Goal: Task Accomplishment & Management: Use online tool/utility

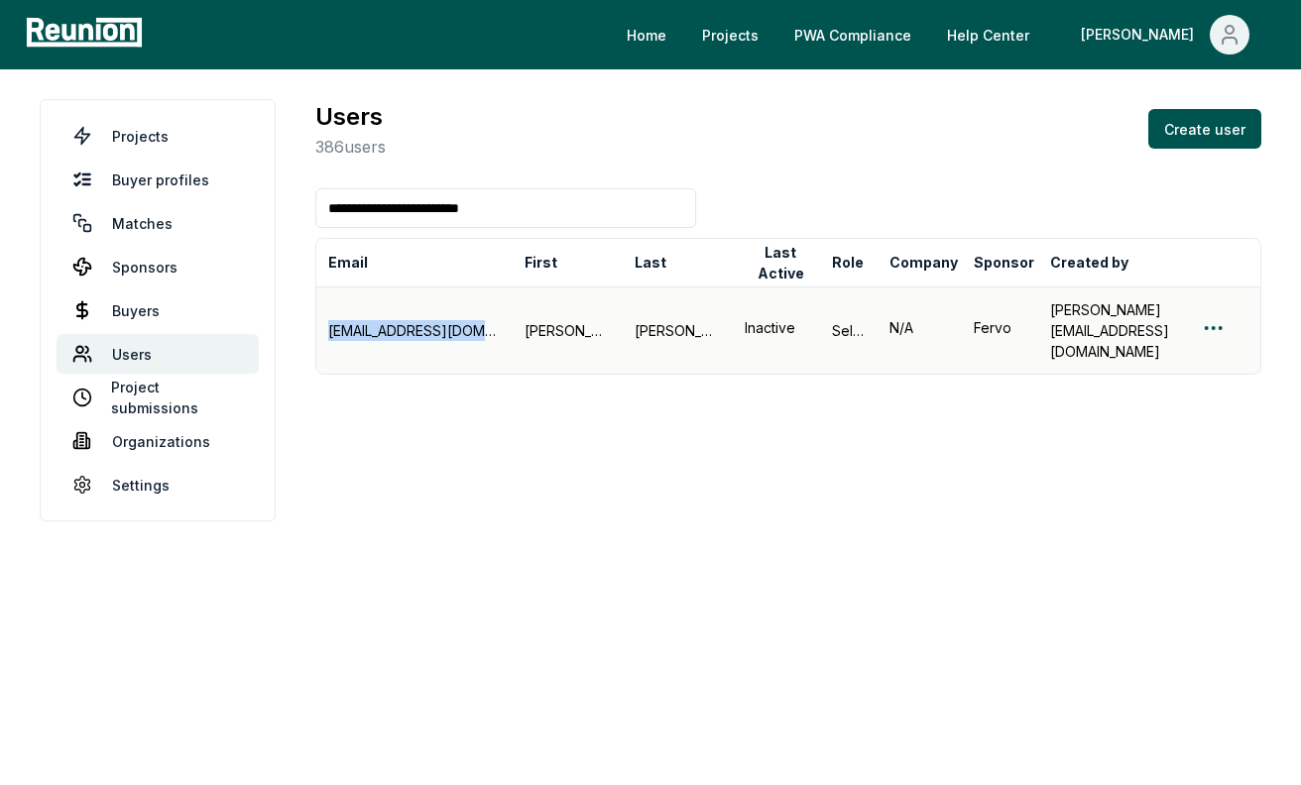
drag, startPoint x: 532, startPoint y: 314, endPoint x: 321, endPoint y: 314, distance: 211.1
click at [321, 314] on td "clambrecht@wmoperating.com" at bounding box center [414, 329] width 196 height 87
drag, startPoint x: 564, startPoint y: 311, endPoint x: 603, endPoint y: 311, distance: 38.7
click at [603, 320] on div "Cathy" at bounding box center [567, 330] width 86 height 21
copy div "Cathy"
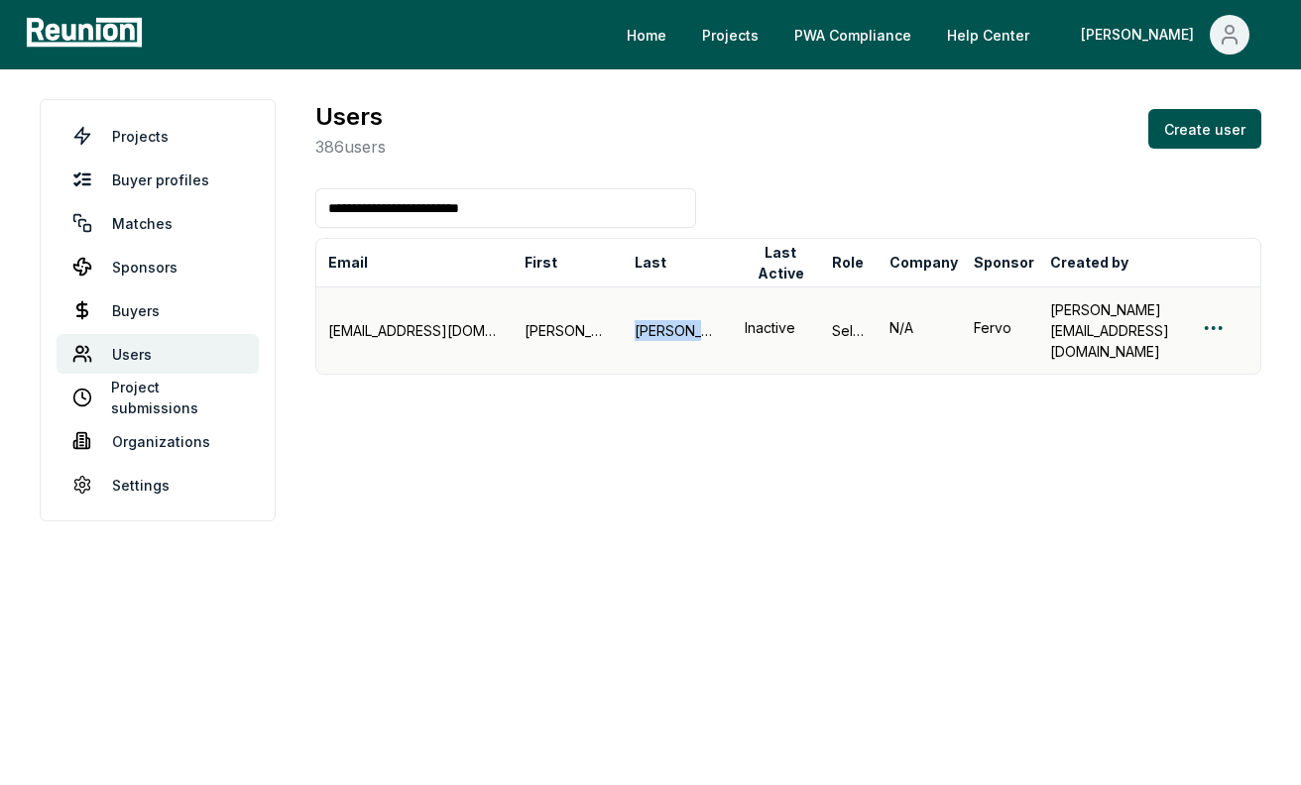
drag, startPoint x: 701, startPoint y: 313, endPoint x: 629, endPoint y: 313, distance: 71.4
click at [634, 320] on div "Lambrecht" at bounding box center [677, 330] width 86 height 21
copy div "Lambrecht"
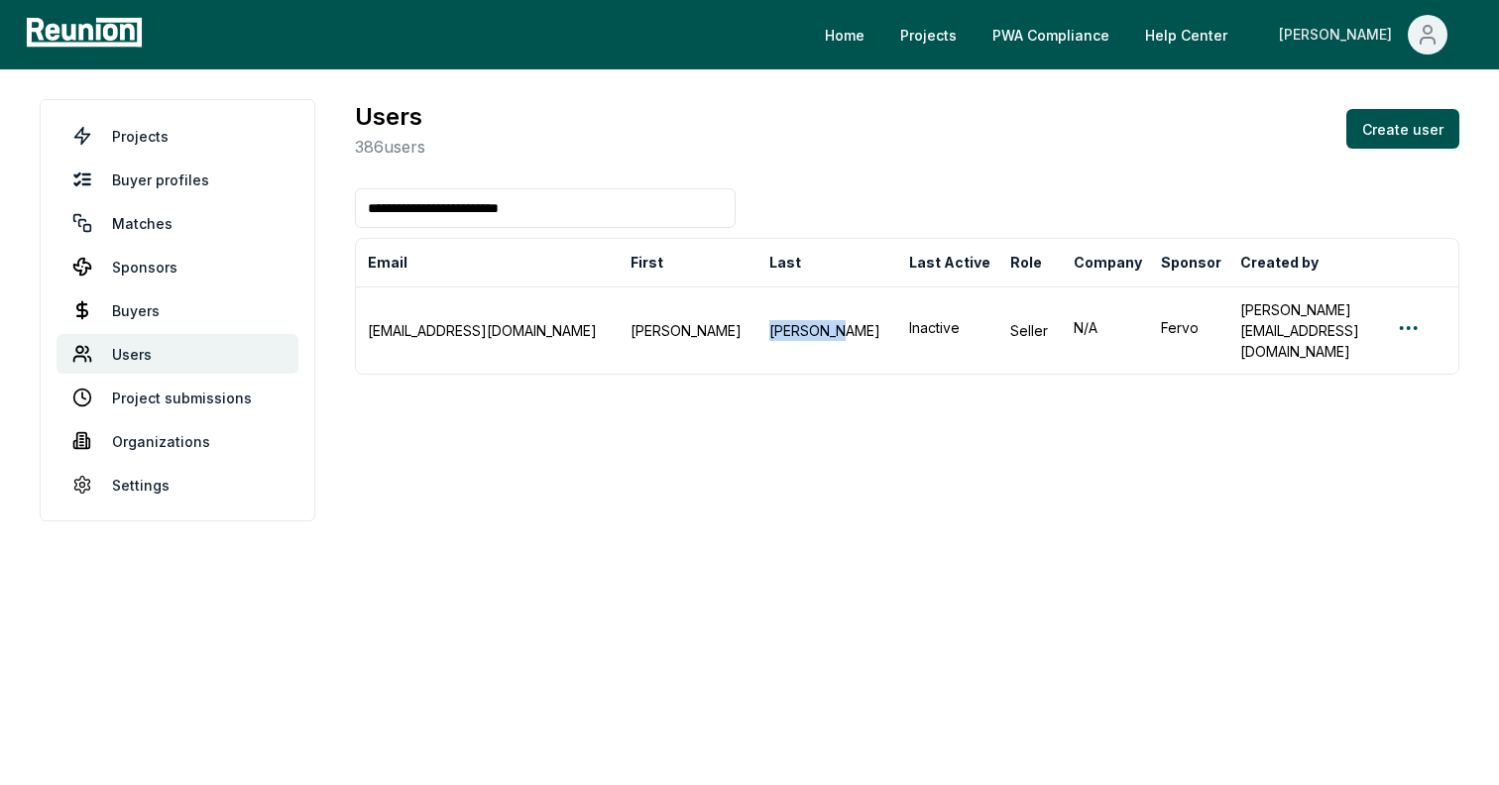
click at [1300, 29] on button "[PERSON_NAME]" at bounding box center [1363, 35] width 200 height 40
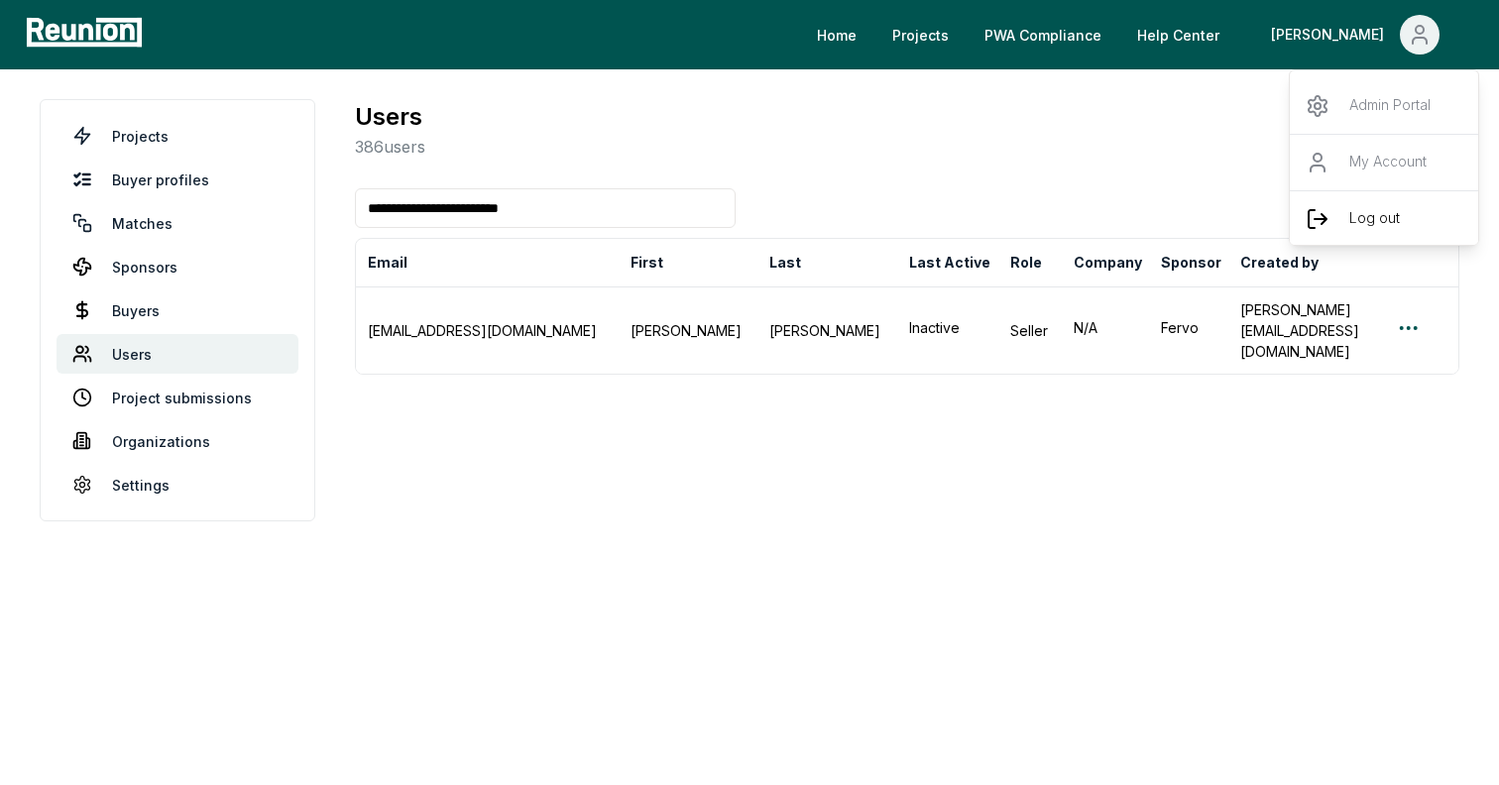
click at [1300, 203] on div "Log out" at bounding box center [1385, 218] width 190 height 57
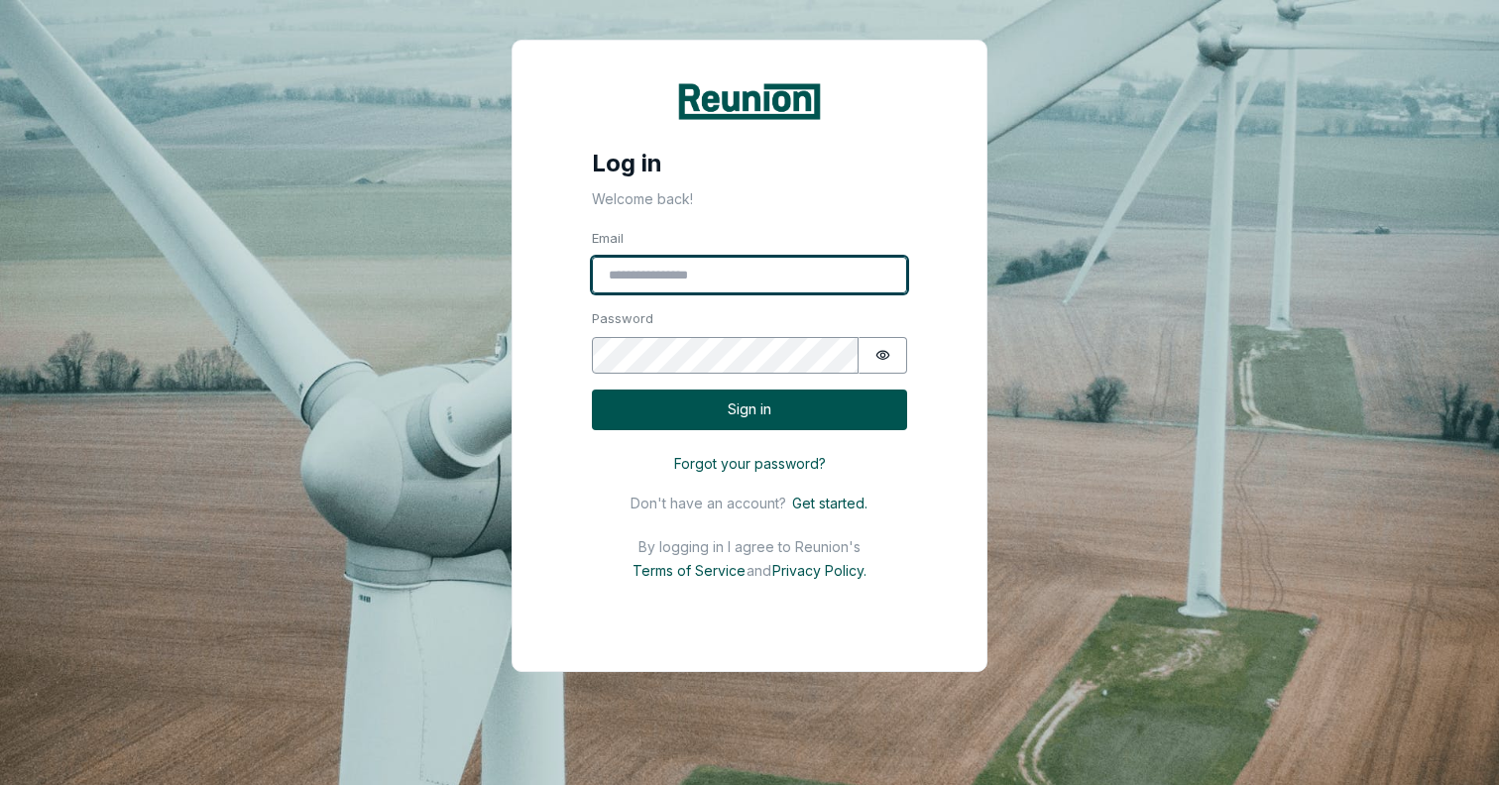
type input "**********"
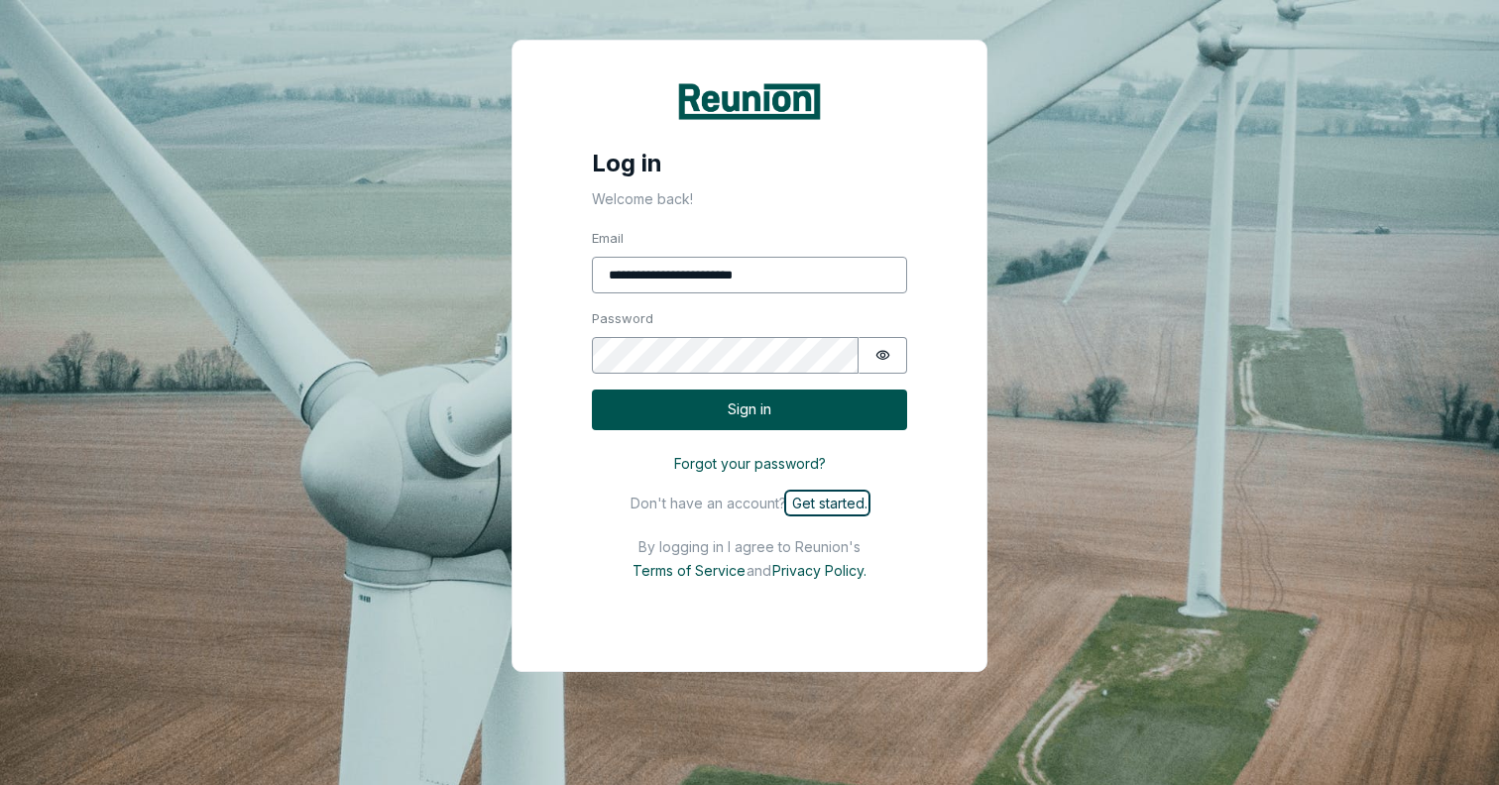
click at [837, 502] on button "Get started." at bounding box center [827, 503] width 82 height 23
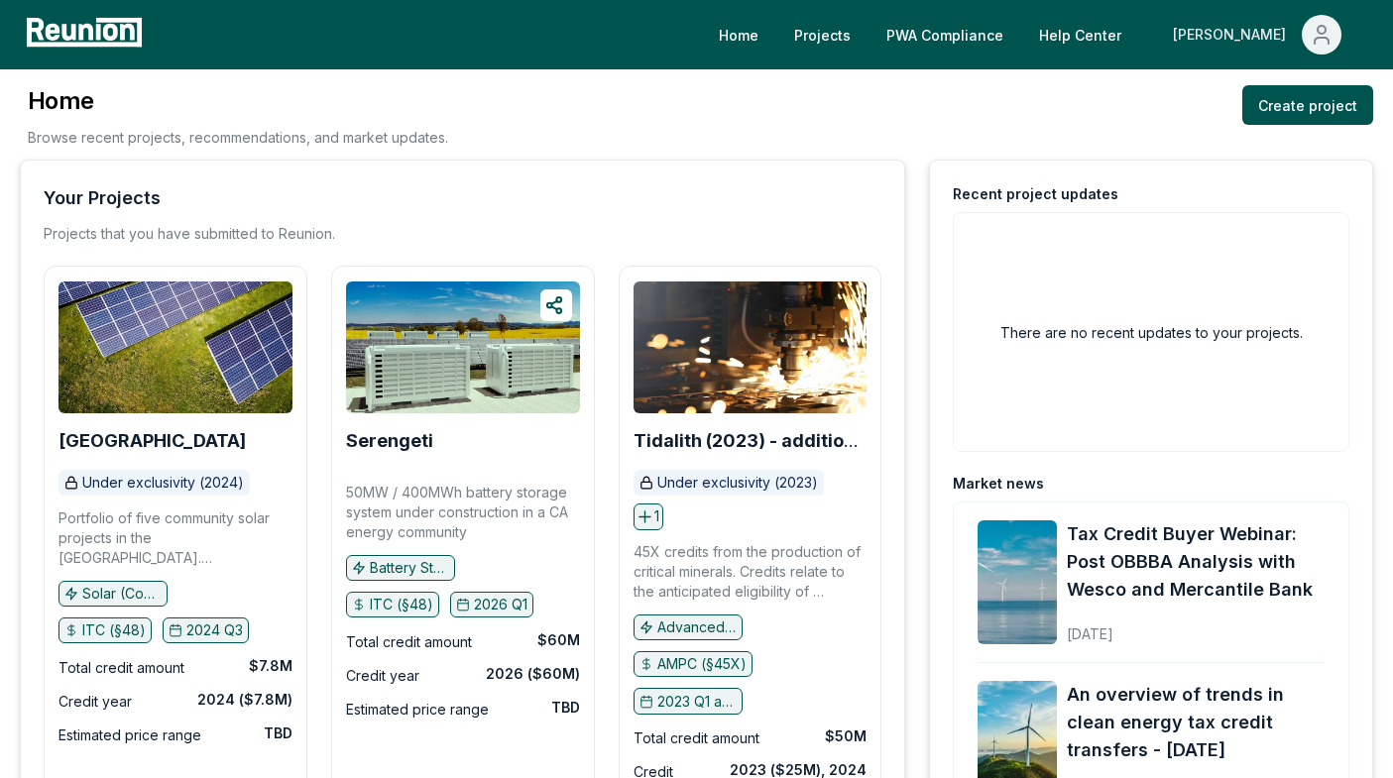
click at [1271, 31] on div "[PERSON_NAME]" at bounding box center [1233, 35] width 121 height 40
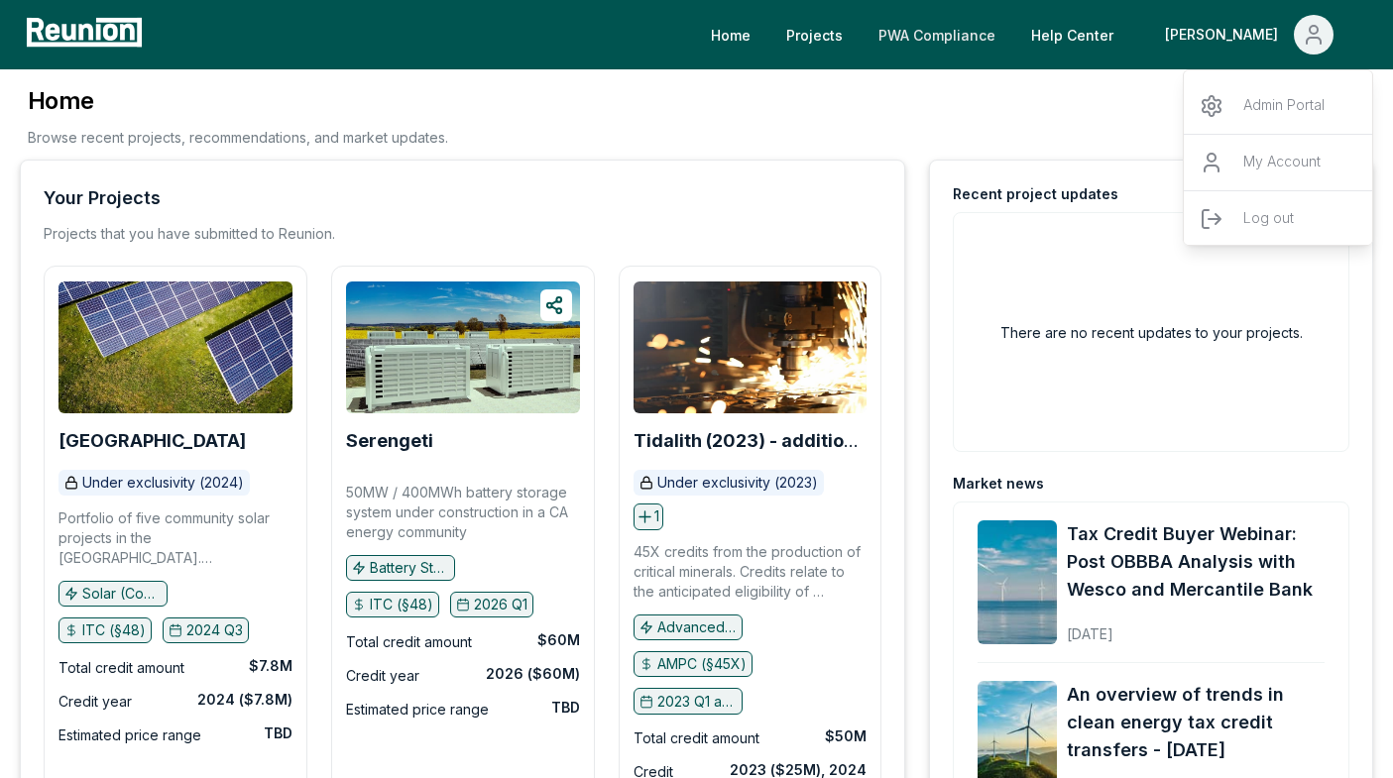
click at [997, 29] on link "PWA Compliance" at bounding box center [936, 35] width 149 height 40
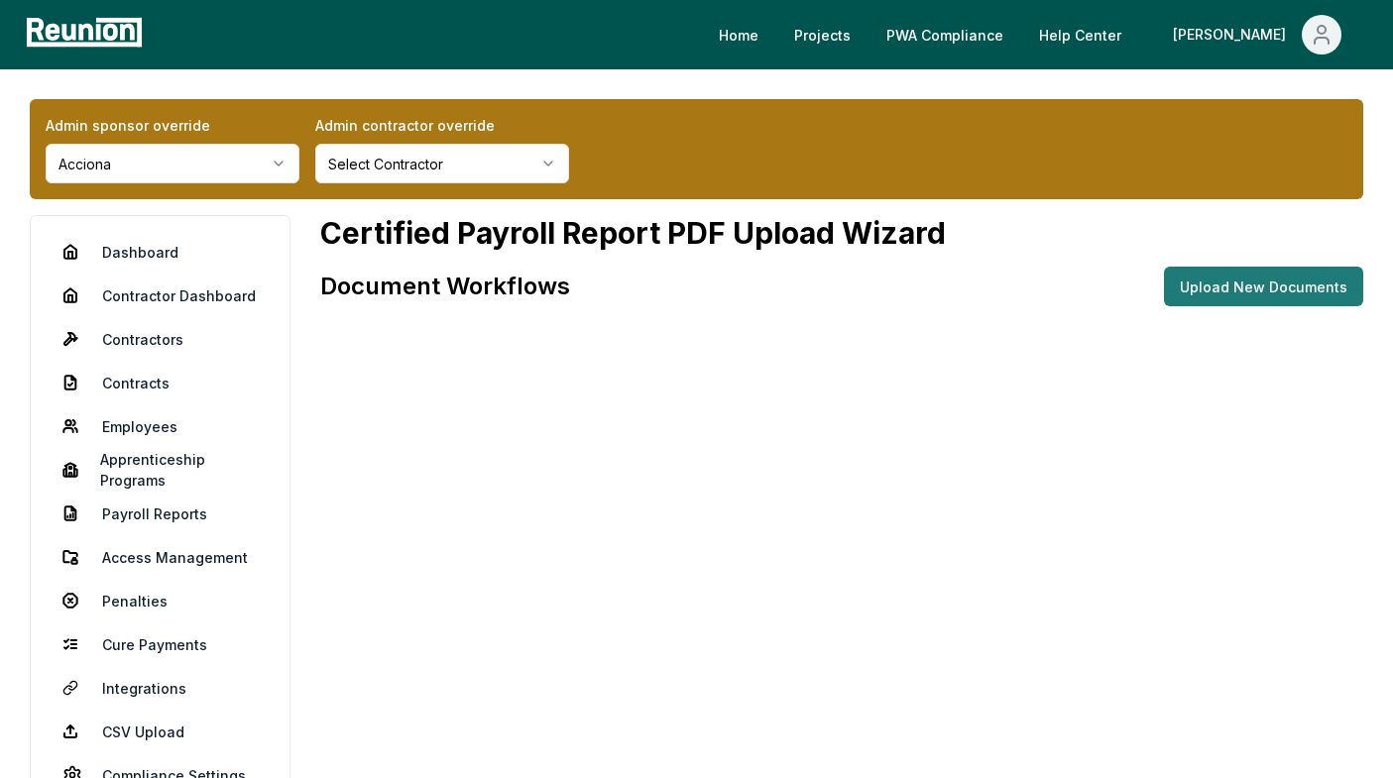
click at [1232, 275] on button "Upload New Documents" at bounding box center [1263, 287] width 199 height 40
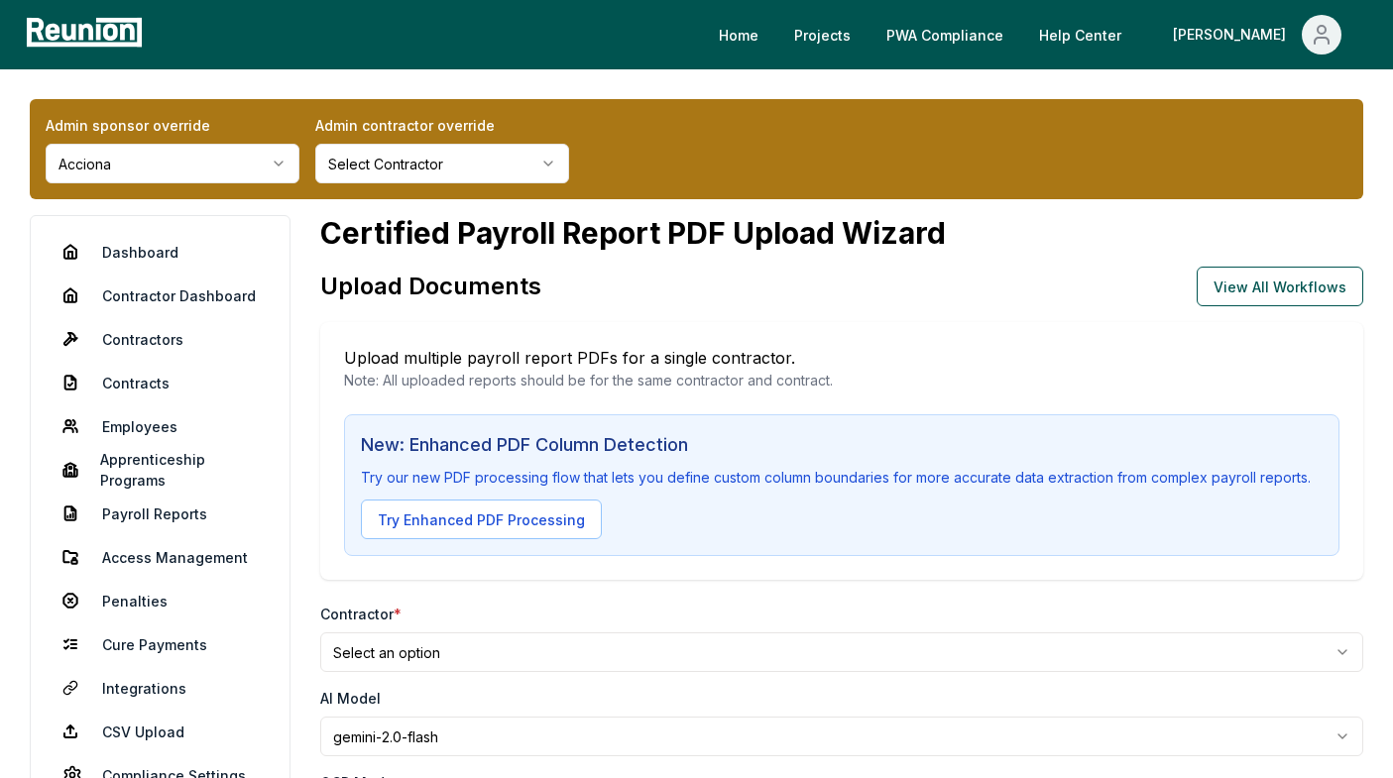
scroll to position [403, 0]
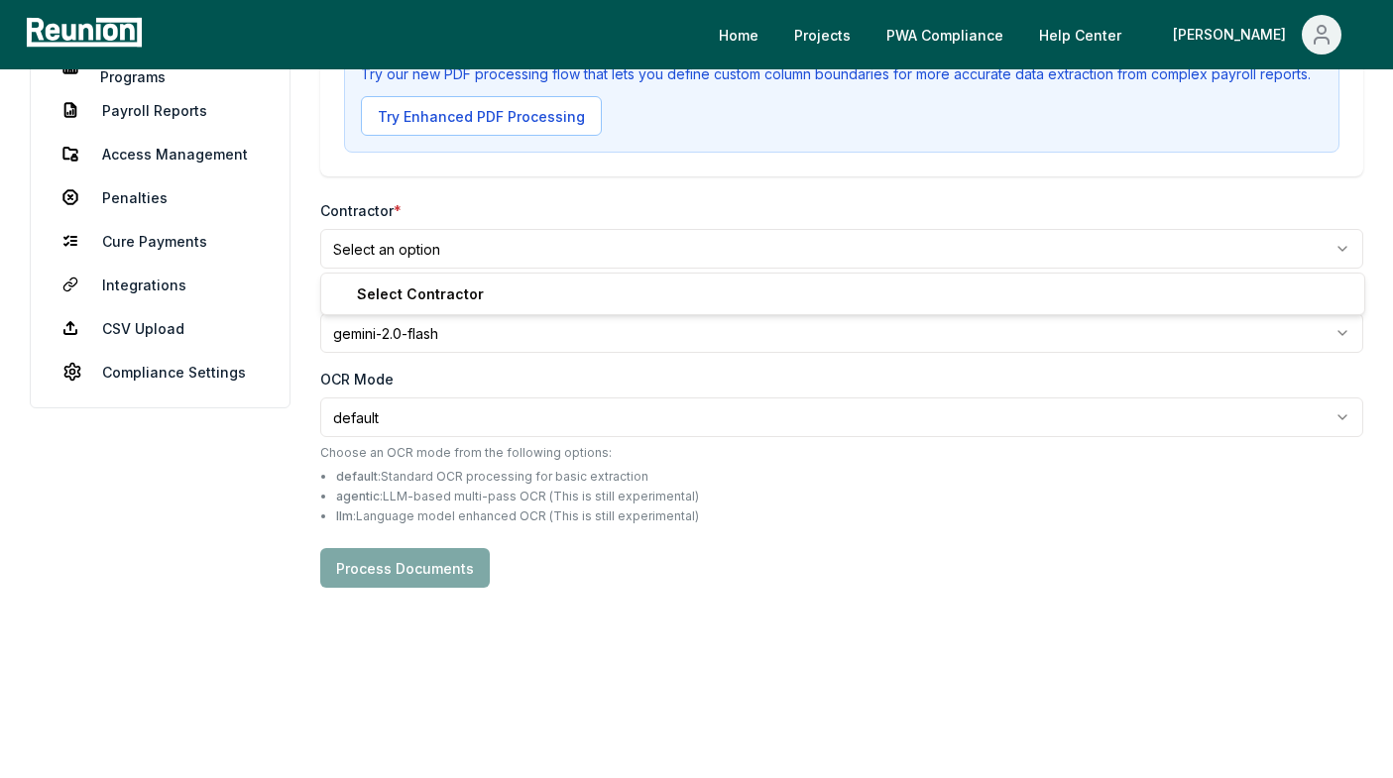
click at [480, 245] on html "**********" at bounding box center [696, 188] width 1393 height 1182
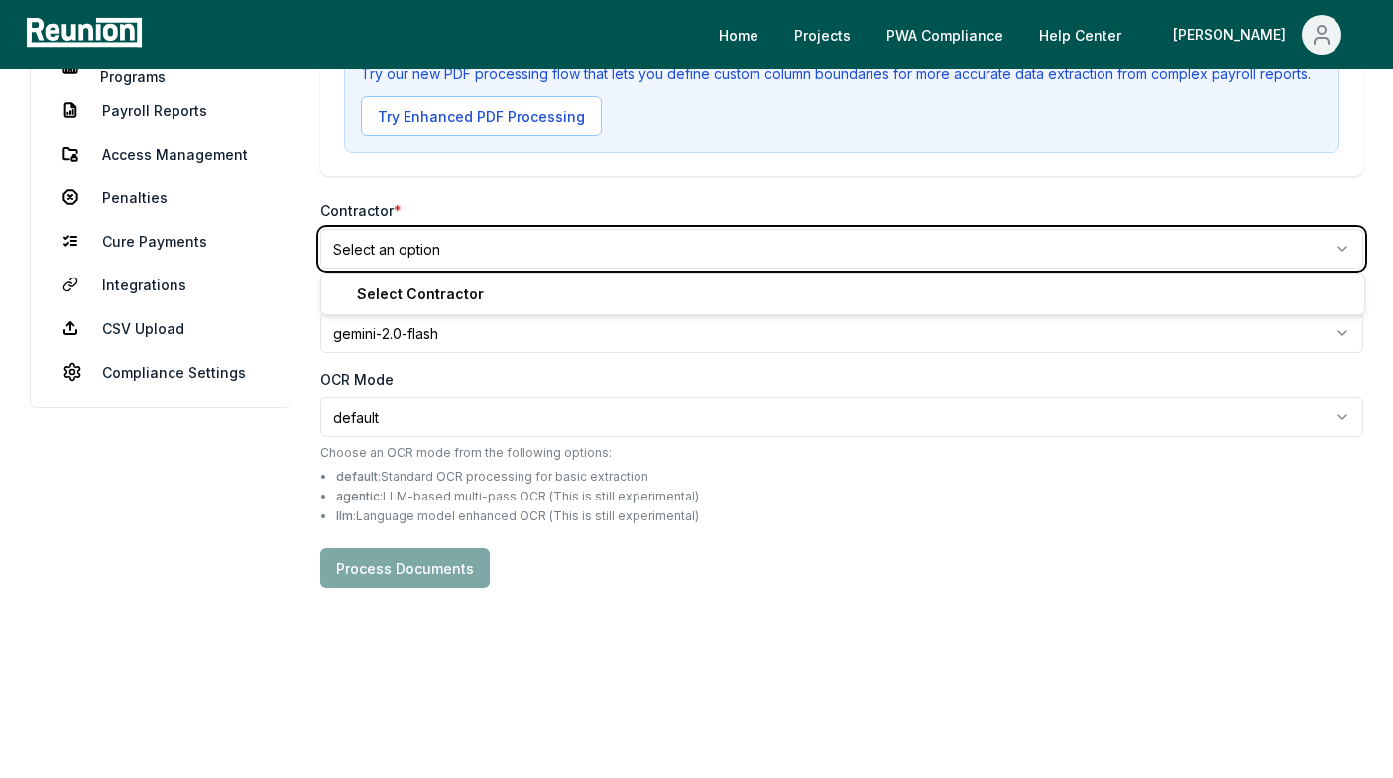
click at [396, 215] on html "**********" at bounding box center [696, 188] width 1393 height 1182
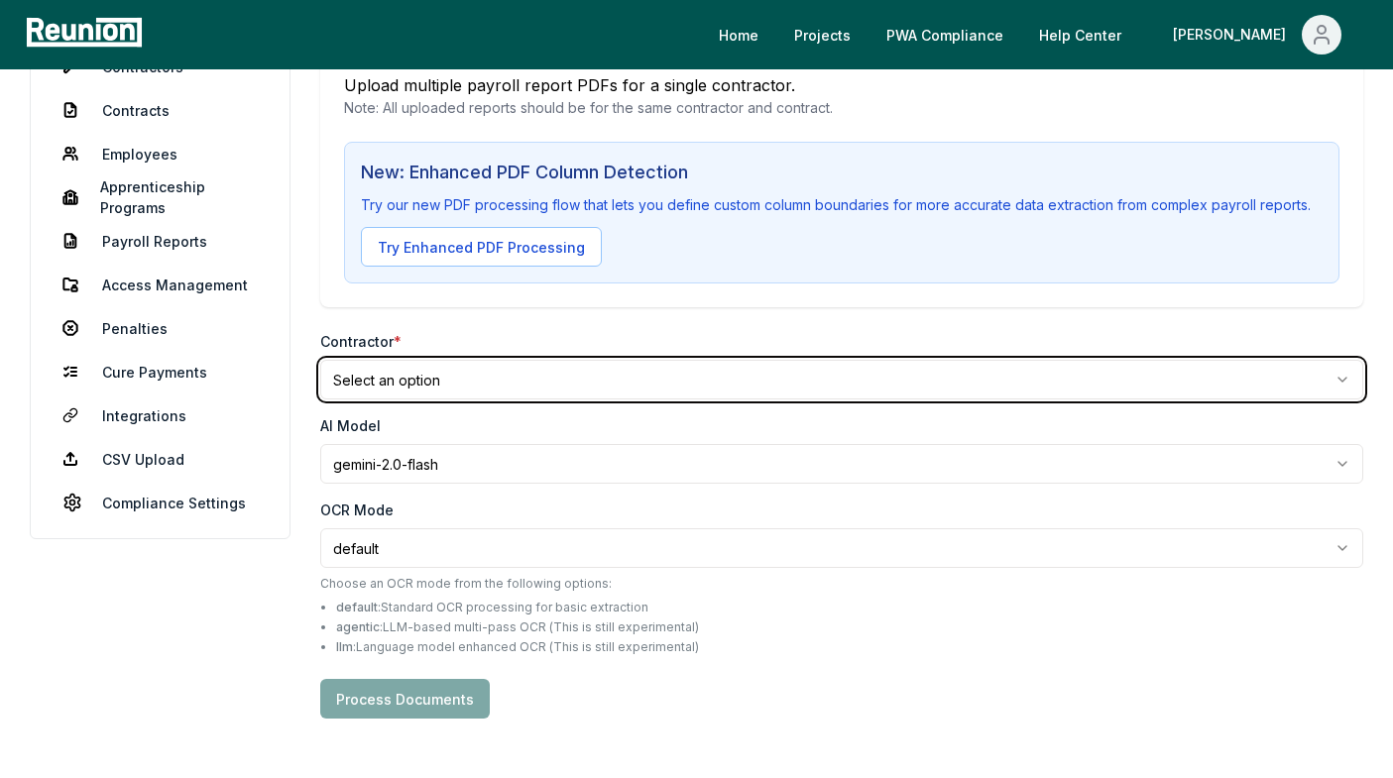
scroll to position [284, 0]
